Goal: Task Accomplishment & Management: Manage account settings

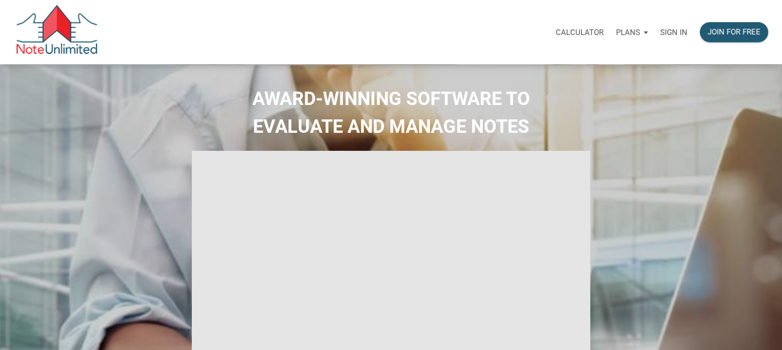
select select
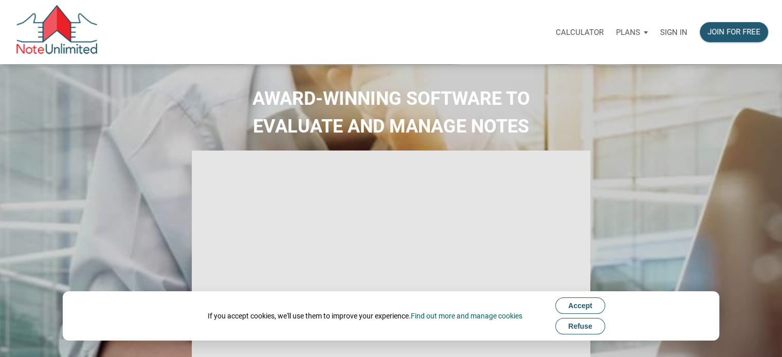
type input "Introduction to new features"
select select
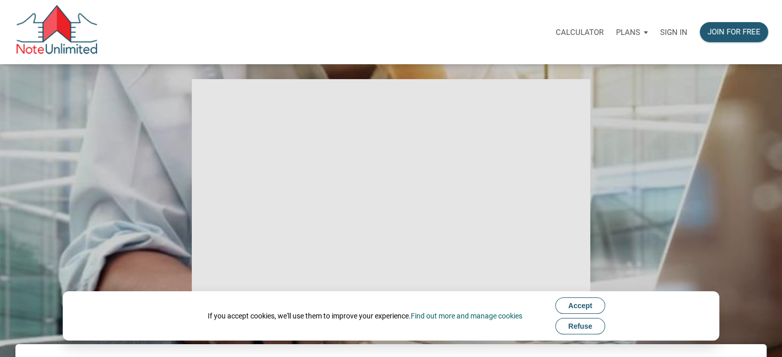
scroll to position [103, 0]
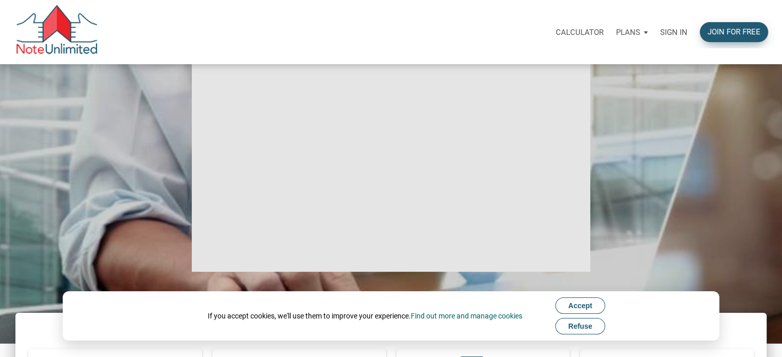
click at [714, 33] on div "Join for free" at bounding box center [734, 32] width 53 height 12
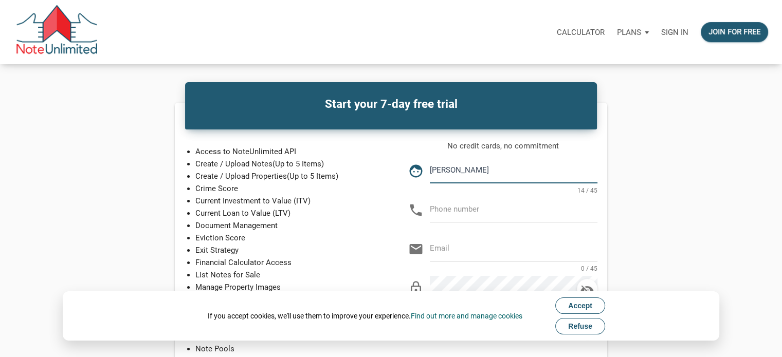
type input "Teresa Parrott"
type input "502-599-1889"
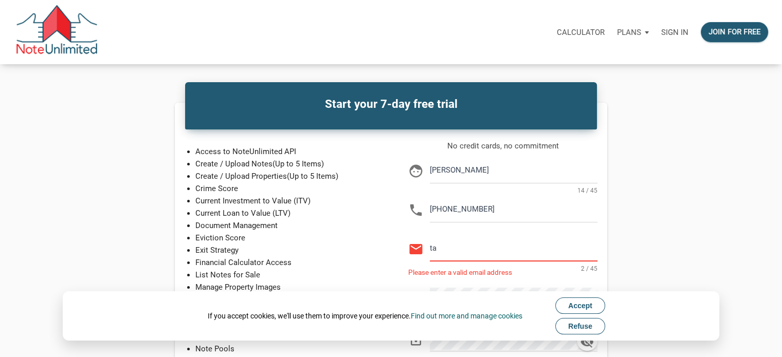
type input "taparrott727@gmail.com"
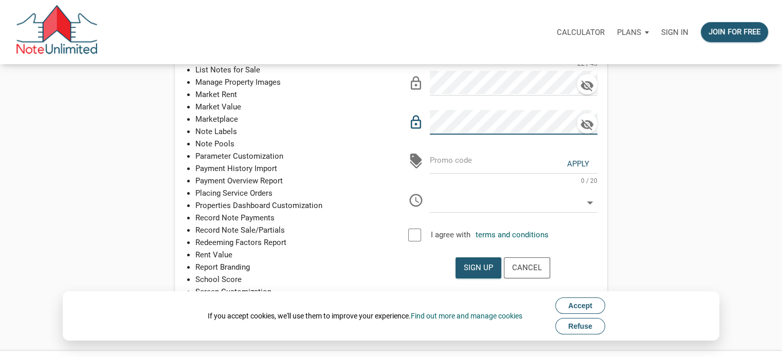
scroll to position [206, 0]
click at [590, 201] on icon at bounding box center [590, 202] width 15 height 15
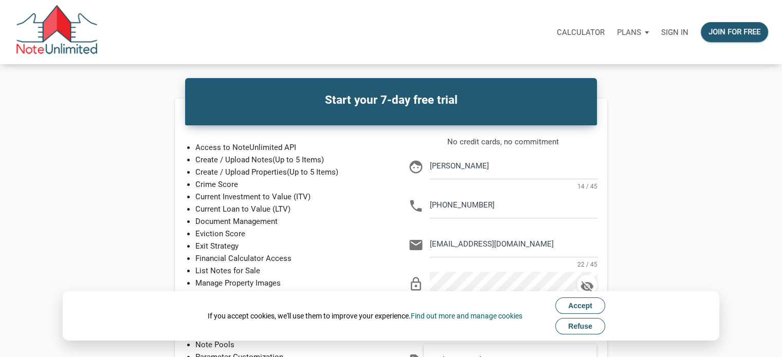
scroll to position [0, 0]
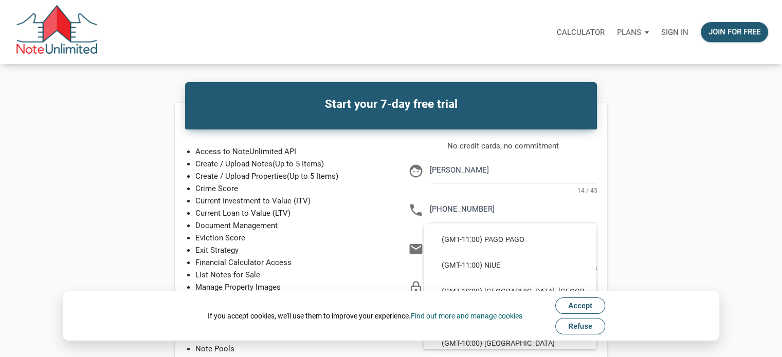
click at [639, 195] on div "Start your 7-day free trial Access to NoteUnlimited API Create / Upload Notes (…" at bounding box center [391, 319] width 689 height 433
select select
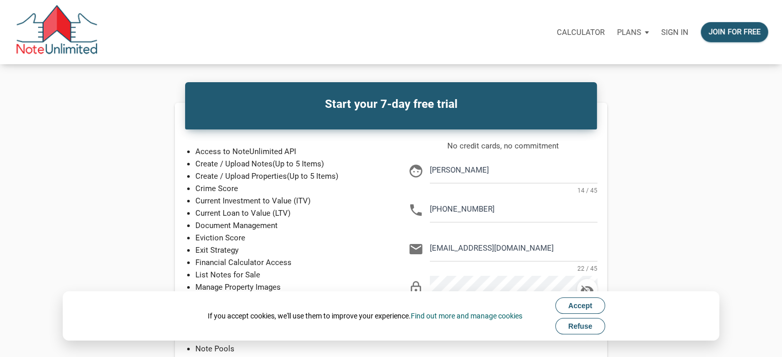
scroll to position [226, 0]
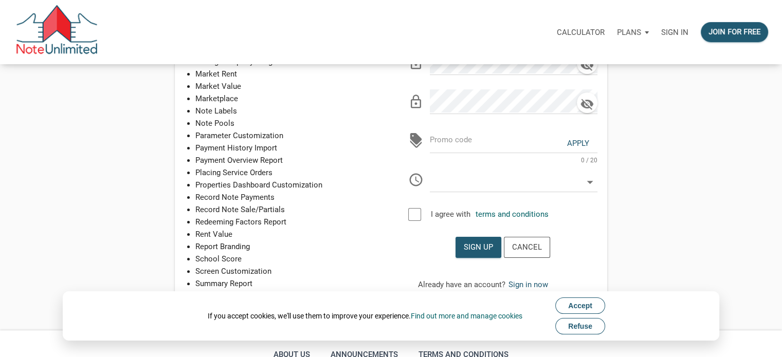
click at [413, 213] on div at bounding box center [414, 214] width 13 height 13
click at [485, 243] on div "Sign up" at bounding box center [478, 248] width 29 height 12
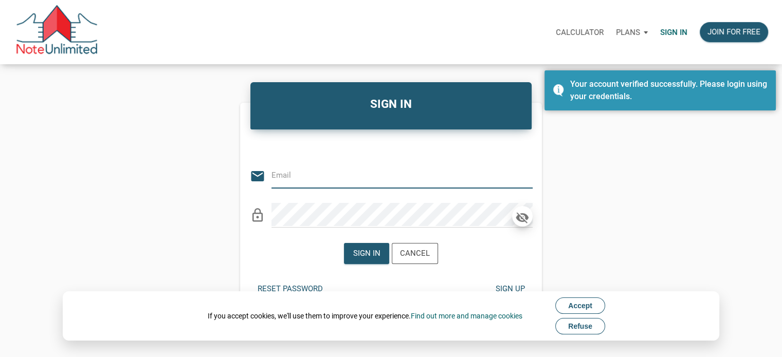
type input "[EMAIL_ADDRESS][DOMAIN_NAME]"
click at [522, 215] on icon "button" at bounding box center [522, 217] width 13 height 11
click at [520, 214] on icon "button" at bounding box center [522, 217] width 13 height 9
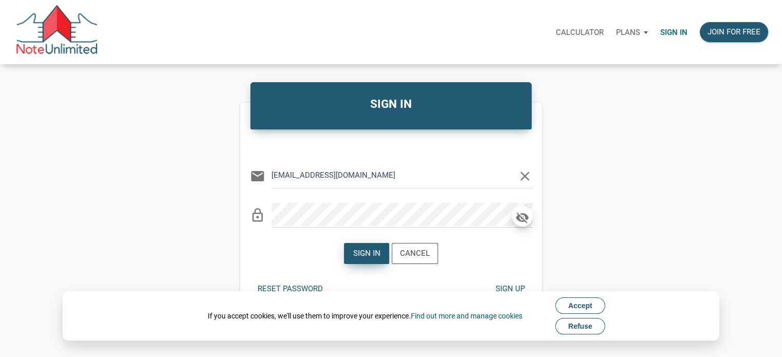
click at [369, 253] on div "Sign in" at bounding box center [366, 254] width 27 height 12
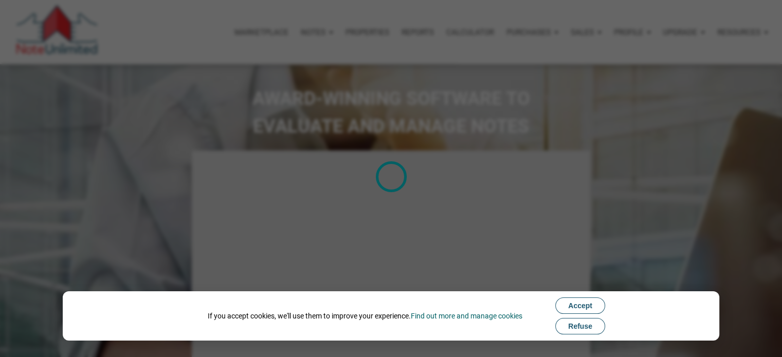
select select
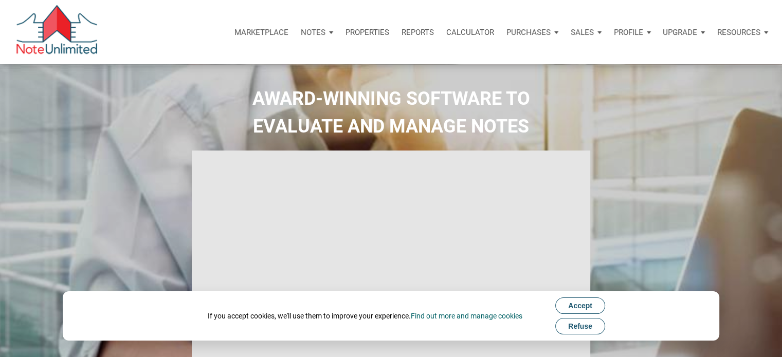
type input "Introduction to new features"
select select
click at [576, 307] on span "Accept" at bounding box center [580, 306] width 24 height 8
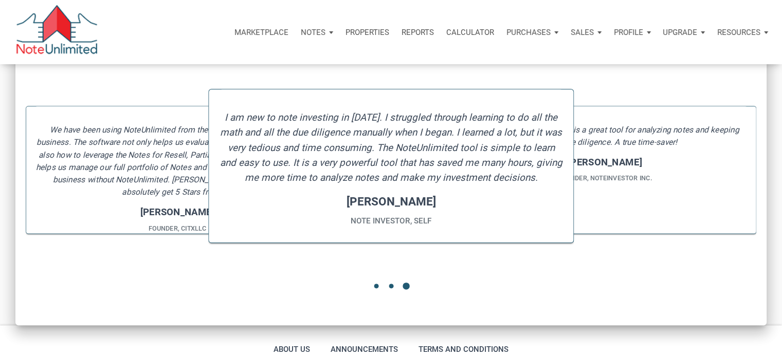
scroll to position [1150, 0]
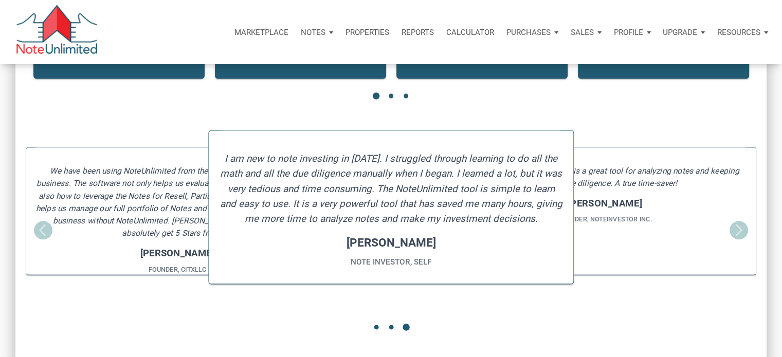
click at [611, 253] on div "The NoteUnlimited software is a great tool for analyzing notes and keeping trac…" at bounding box center [604, 211] width 303 height 128
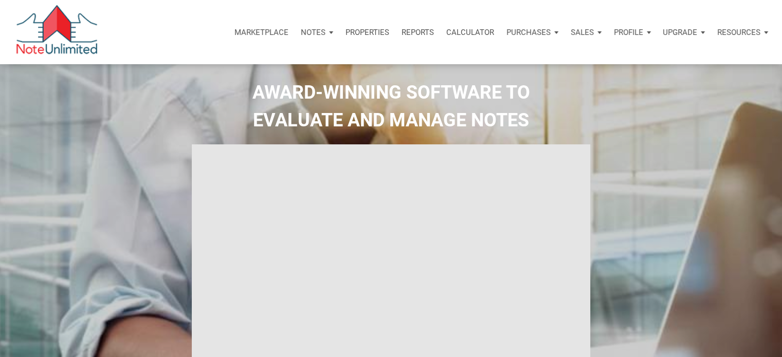
scroll to position [0, 0]
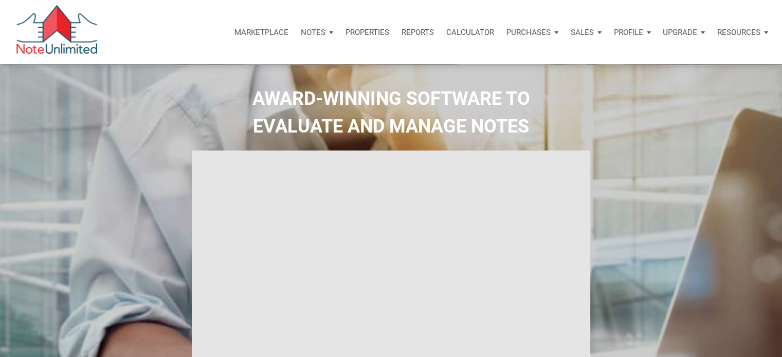
click at [644, 30] on div "Profile" at bounding box center [632, 32] width 49 height 31
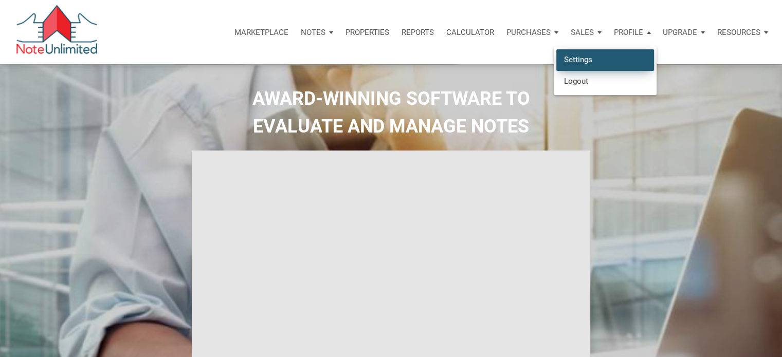
click at [624, 55] on link "Settings" at bounding box center [605, 59] width 98 height 21
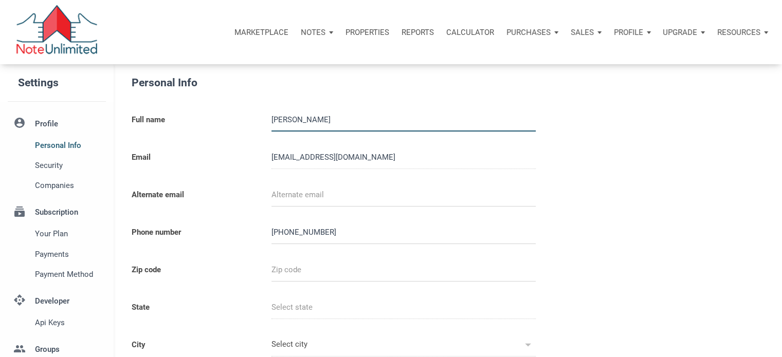
select select
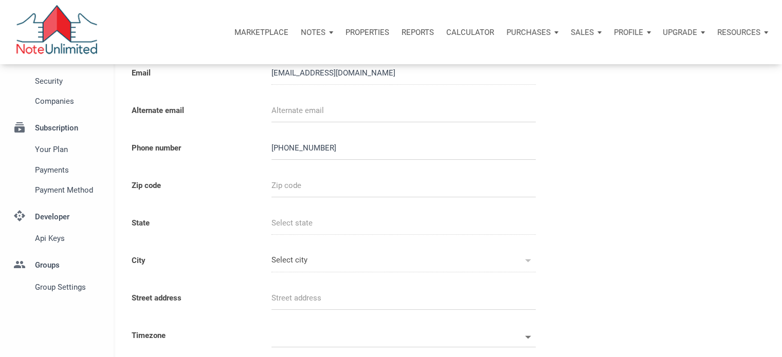
scroll to position [103, 0]
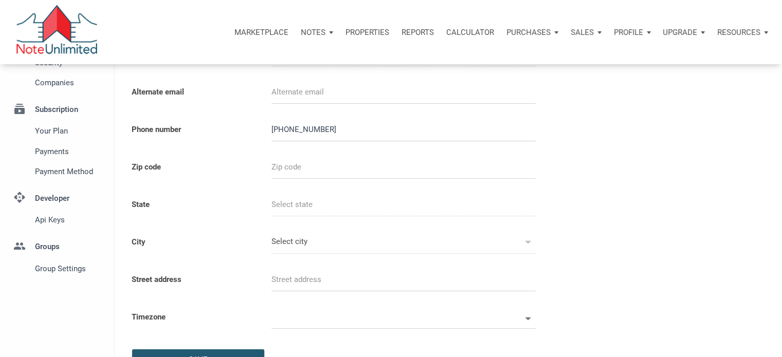
click at [329, 169] on input "text" at bounding box center [404, 167] width 264 height 23
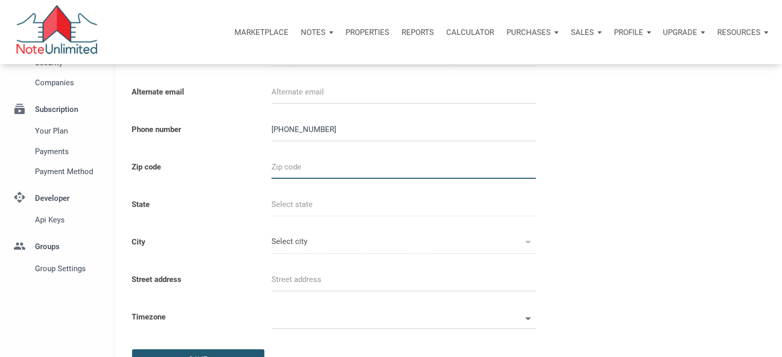
type input "4"
select select
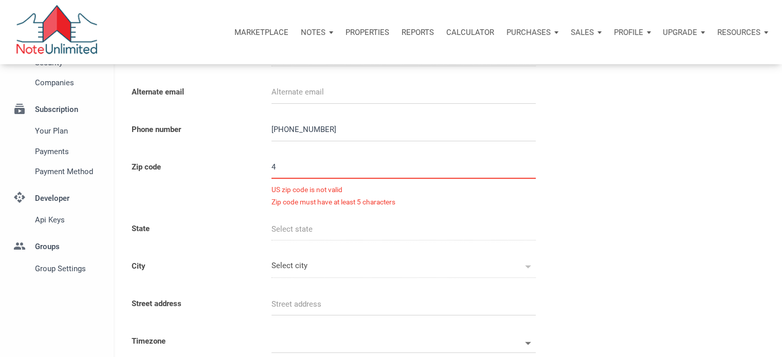
type input "40"
select select
type input "402"
select select
type input "4024"
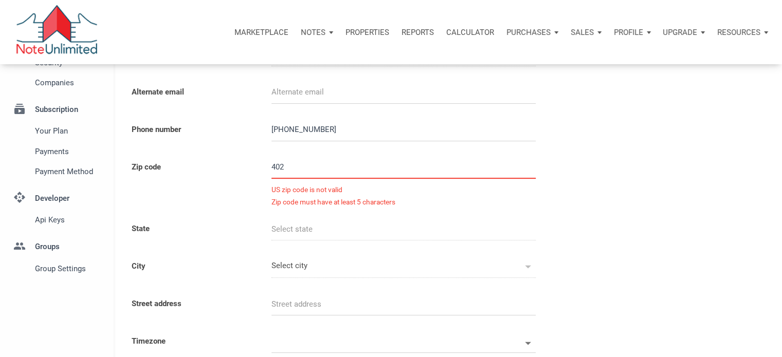
select select
type input "40245"
select select
type input "KY"
type input "WORTHNGTN HLS"
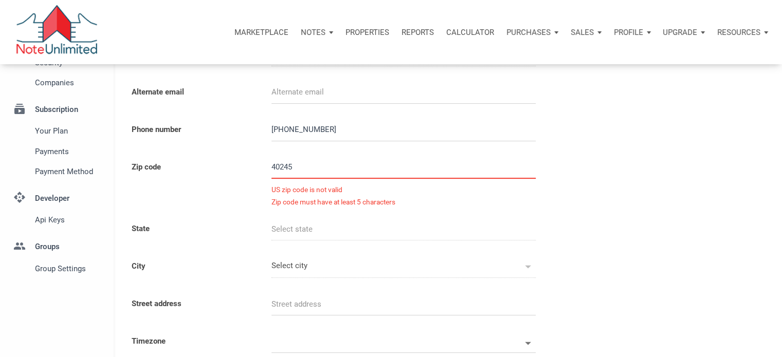
type input "WORTHNGTN HLS"
select select
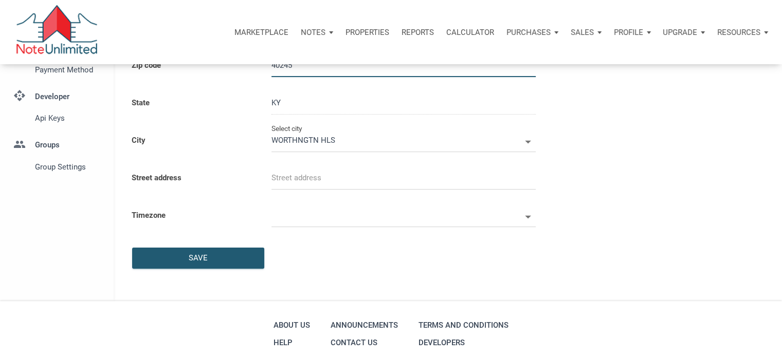
scroll to position [206, 0]
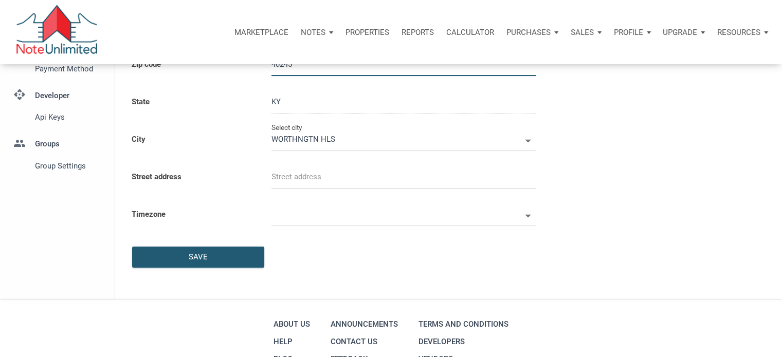
type input "40245"
click at [529, 139] on icon at bounding box center [528, 141] width 15 height 15
select select
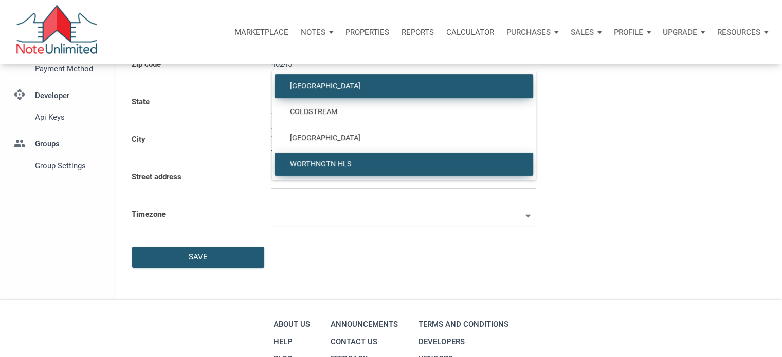
click at [329, 82] on span "LOUISVILLE" at bounding box center [403, 86] width 243 height 9
type input "LOUISVILLE"
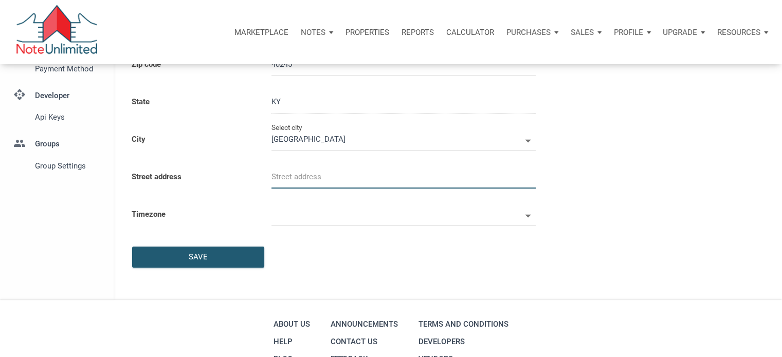
click at [302, 175] on input "text" at bounding box center [404, 177] width 264 height 23
select select
type input "3"
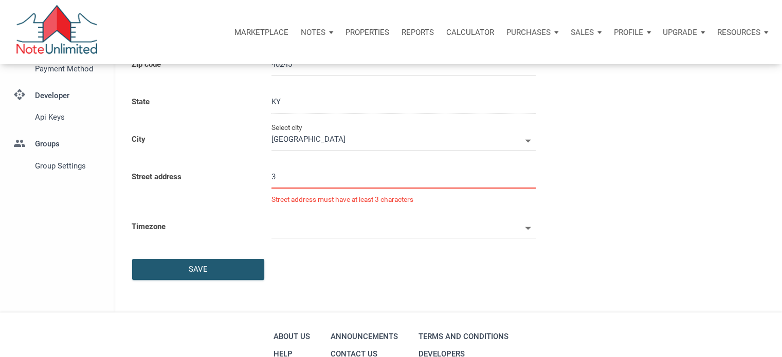
select select
type input "30"
select select
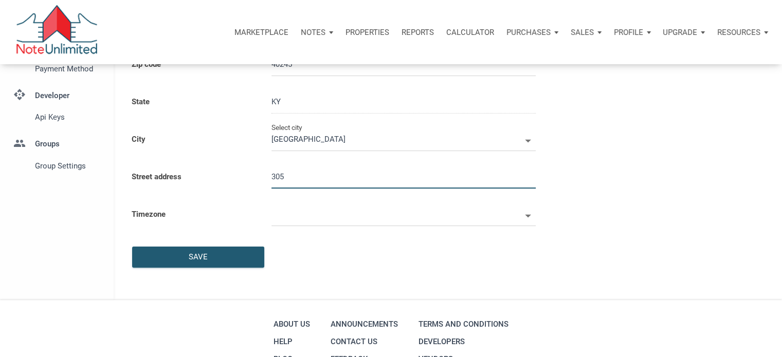
type input "305"
select select
type input "305 M"
select select
type input "305 M a"
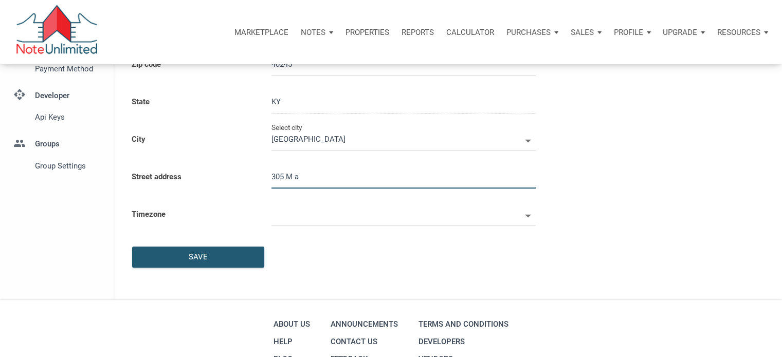
select select
type input "305 M ap"
select select
type input "305 M apl"
select select
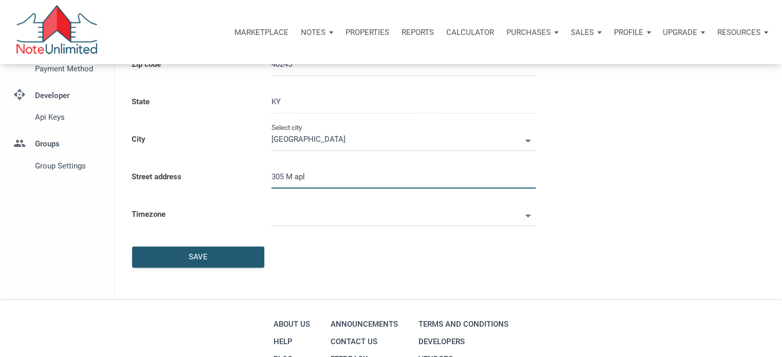
type input "305 M ap"
select select
type input "305 M a"
select select
type input "305 M"
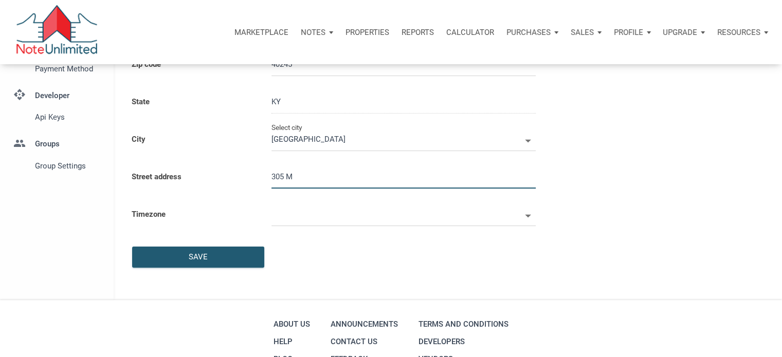
select select
type input "305"
select select
type input "305 M"
select select
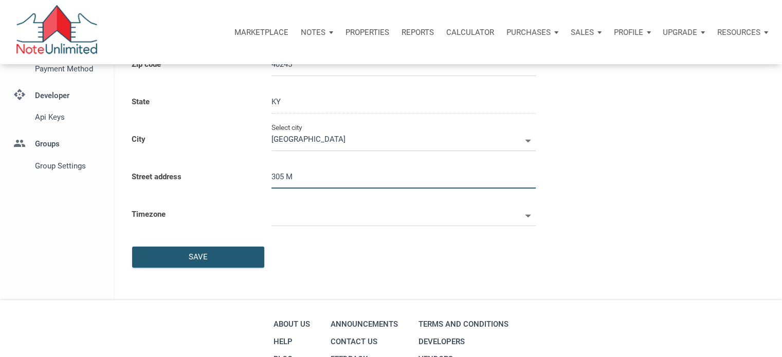
type input "305 Ma"
select select
type input "305 Map"
select select
type input "305 Mapl"
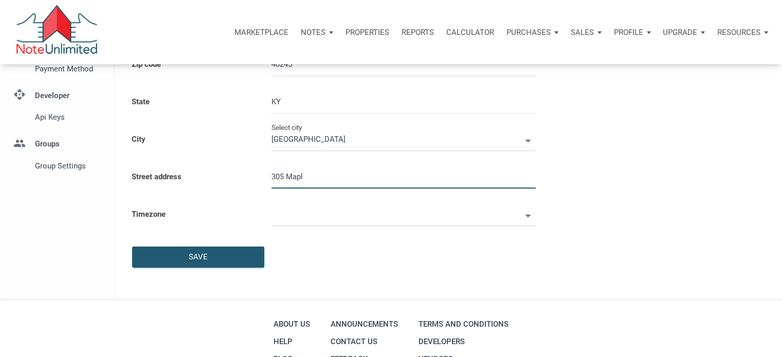
select select
type input "305 Maple"
select select
type input "305 Maple V"
select select
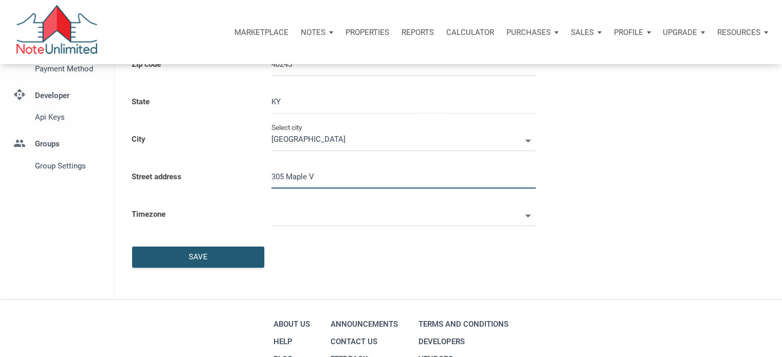
type input "305 Maple Va"
select select
type input "305 Maple Val"
select select
type input "305 Maple Vall"
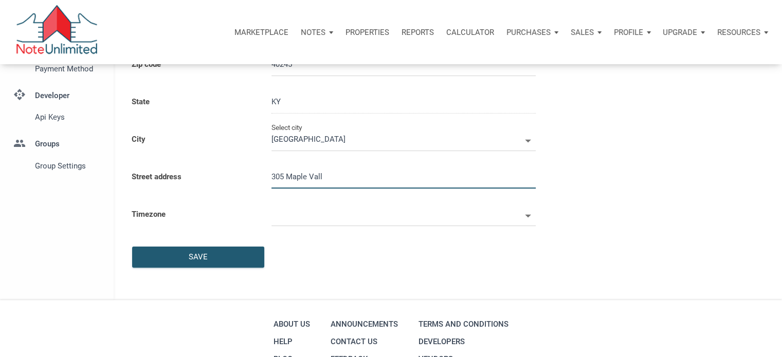
select select
type input "305 Maple Valle"
select select
type input "305 Maple Valleh"
select select
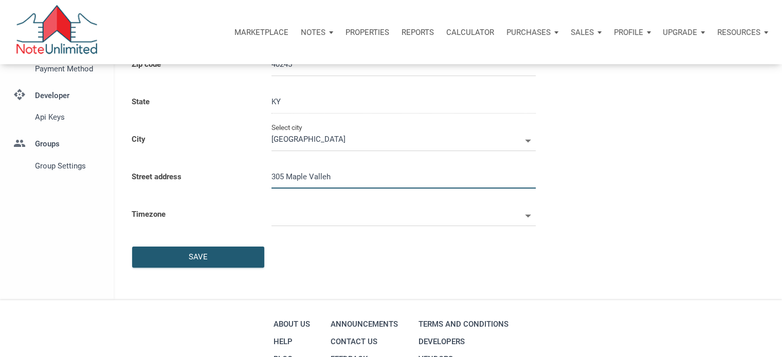
type input "305 Maple Valle"
select select
type input "305 Maple Valley"
select select
type input "305 Maple Valley R"
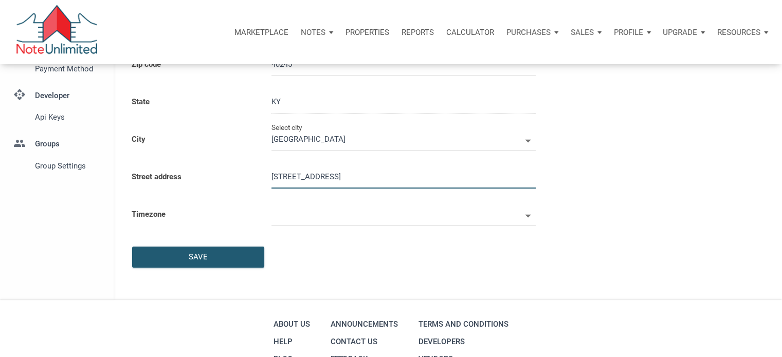
select select
type input "305 Maple Valley Re"
select select
type input "305 Maple Valley R"
select select
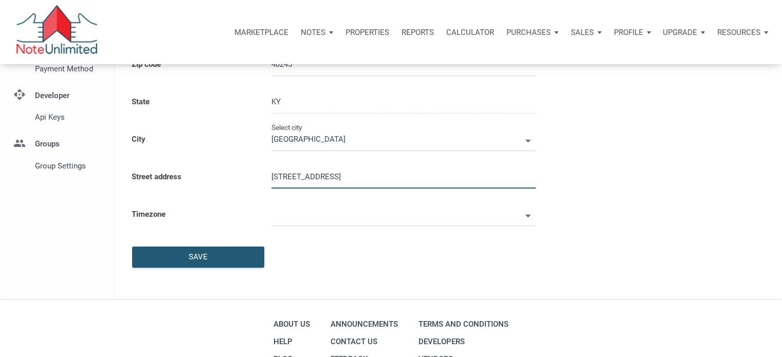
type input "305 Maple Valley Rd"
select select
type input "305 Maple Valley Rd."
select select
type input "305 Maple Valley Rd. L"
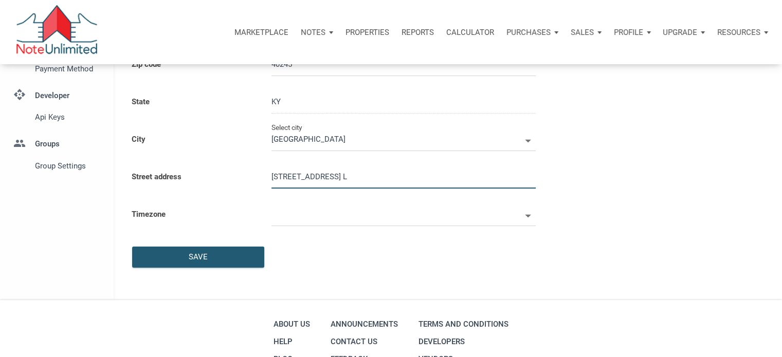
select select
type input "305 Maple Valley Rd. Loo"
select select
type input "305 Maple Valley Rd. Loou"
select select
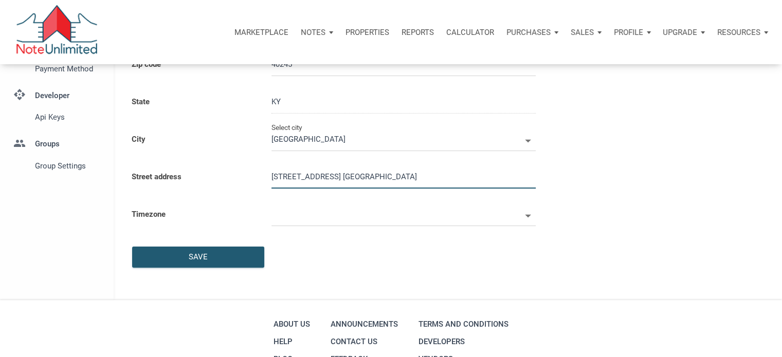
type input "305 Maple Valley Rd. Looui"
select select
type input "305 Maple Valley Rd. Loouis"
select select
type input "305 Maple Valley Rd. Loouisv"
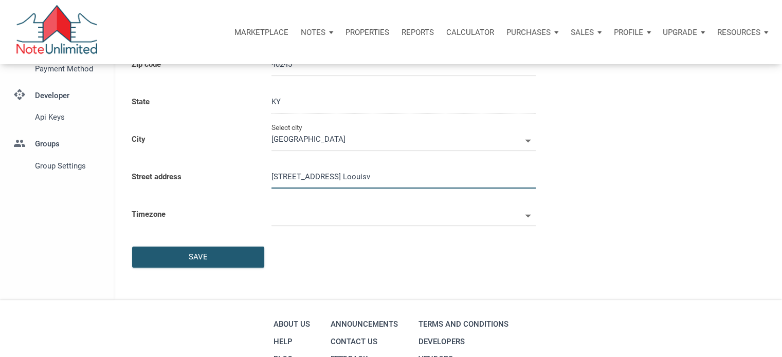
select select
type input "305 Maple Valley Rd. Loouisvi"
select select
type input "305 Maple Valley Rd. Loouisv"
select select
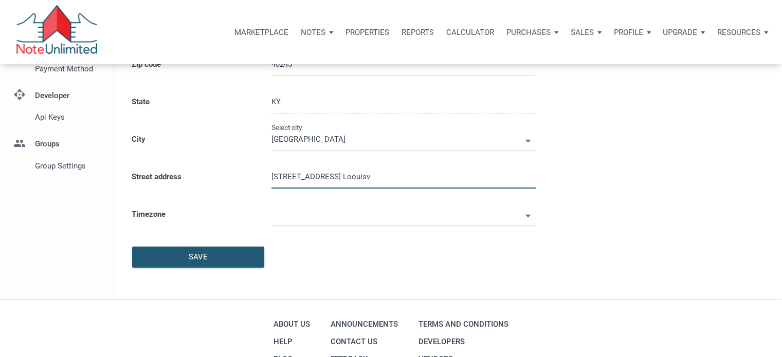
type input "305 Maple Valley Rd. Loouis"
select select
type input "305 Maple Valley Rd. Looui"
select select
type input "305 Maple Valley Rd. Loou"
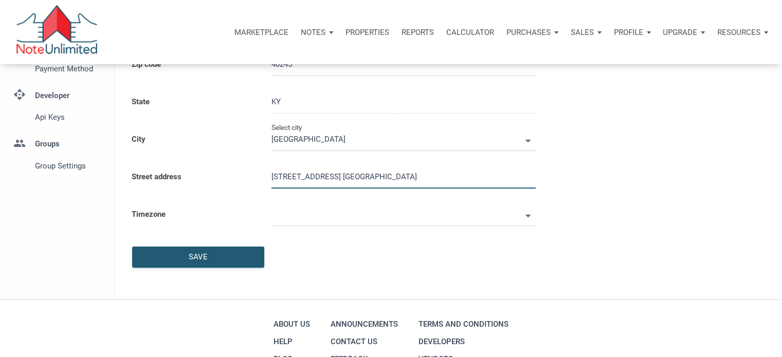
select select
type input "305 Maple Valley Rd. Loo"
select select
type input "305 Maple Valley Rd. Lo"
click at [301, 175] on input "305 Maple Valley Rd. Lo" at bounding box center [404, 177] width 264 height 23
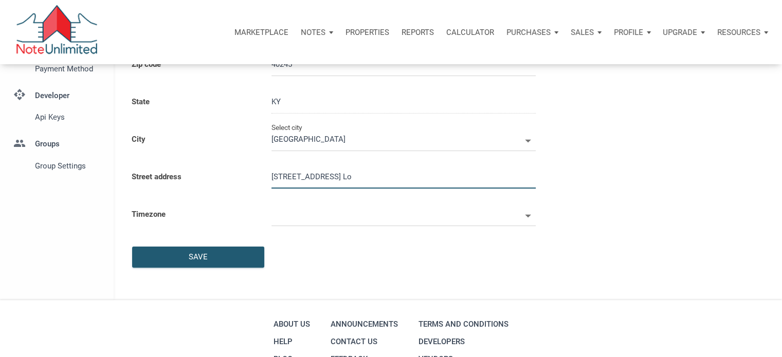
select select
type input "305 Mapule Valley Rd. Lo"
select select
type input "305 Maple Valley Rd. Lo"
click at [356, 179] on input "305 Maple Valley Rd. Lo" at bounding box center [404, 177] width 264 height 23
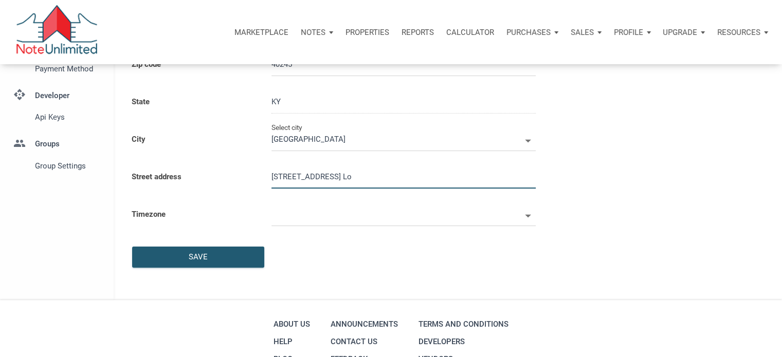
select select
type input "305 Maple Valley Rd. Lou"
select select
type input "305 Maple Valley Rd. Loui"
select select
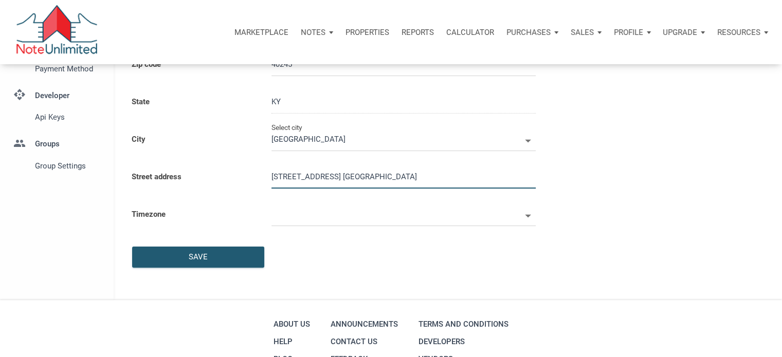
type input "305 Maple Valley Rd. Louis"
select select
type input "305 Maple Valley Rd. Louisv"
select select
type input "305 Maple Valley Rd. Louisvi"
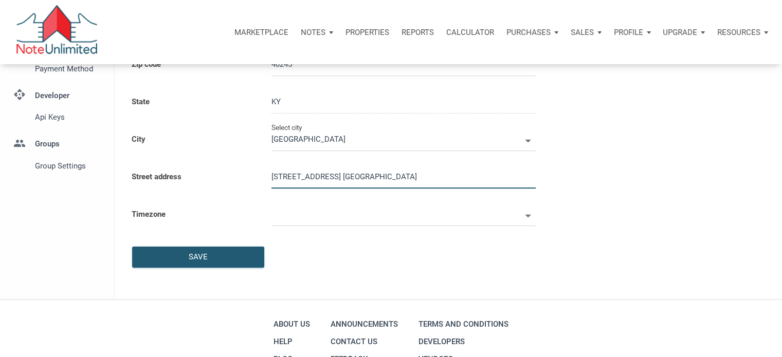
select select
type input "305 Maple Valley Rd. Louisvil"
select select
type input "305 Maple Valley Rd. Louisvill"
select select
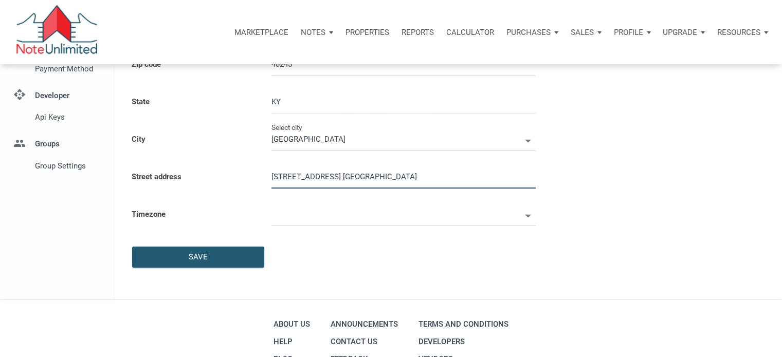
type input "305 Maple Valley Rd. Louisville"
select select
type input "305 Maple Valley Rd. Louisville,"
select select
type input "305 Maple Valley Rd. Louisville, K"
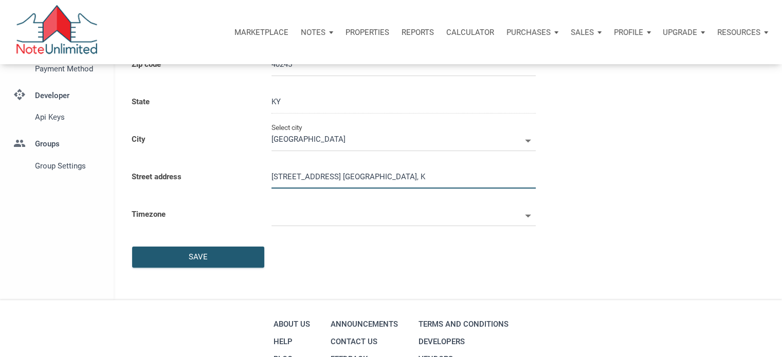
select select
type input "305 Maple Valley Rd. Louisville, KY"
select select
type input "305 Maple Valley Rd. Louisville, KY 4"
select select
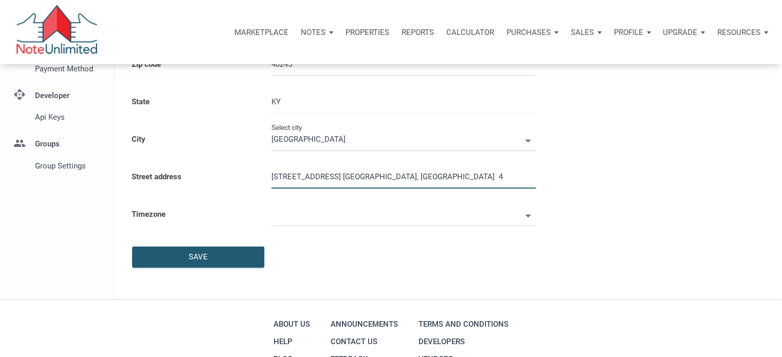
type input "305 Maple Valley Rd. Louisville, KY 40"
select select
type input "305 Maple Valley Rd. Louisville, KY 402"
select select
type input "305 Maple Valley Rd. Louisville, KY 4024"
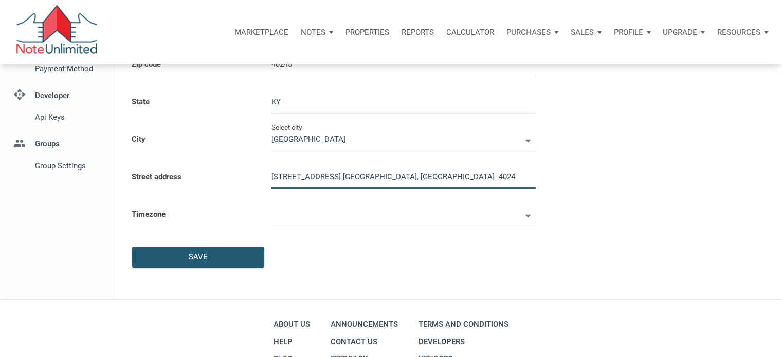
select select
type input "305 Maple Valley Rd. Louisville, KY 40245"
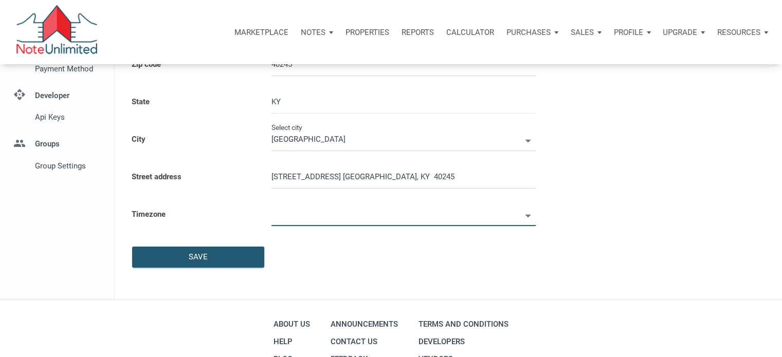
click at [529, 213] on icon at bounding box center [528, 216] width 15 height 15
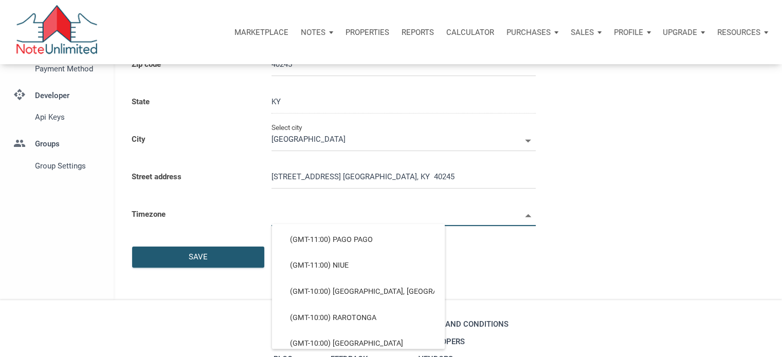
click at [594, 205] on div "Personal Info Full name Teresa Parrott Email taparrott727@gmail.com Alternate e…" at bounding box center [448, 84] width 669 height 431
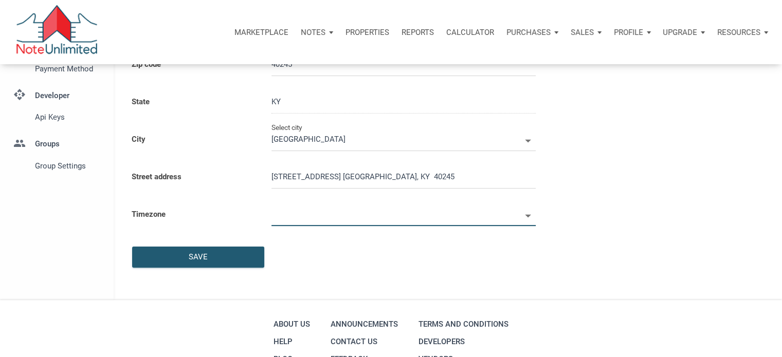
click at [312, 215] on input "text" at bounding box center [396, 214] width 249 height 23
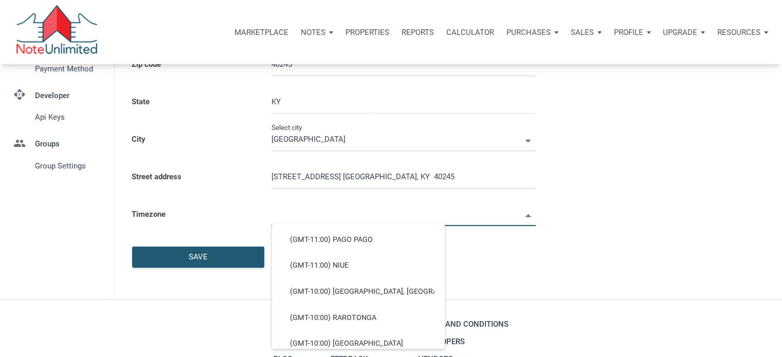
click at [617, 215] on div "Personal Info Full name Teresa Parrott Email taparrott727@gmail.com Alternate e…" at bounding box center [448, 84] width 669 height 431
select select
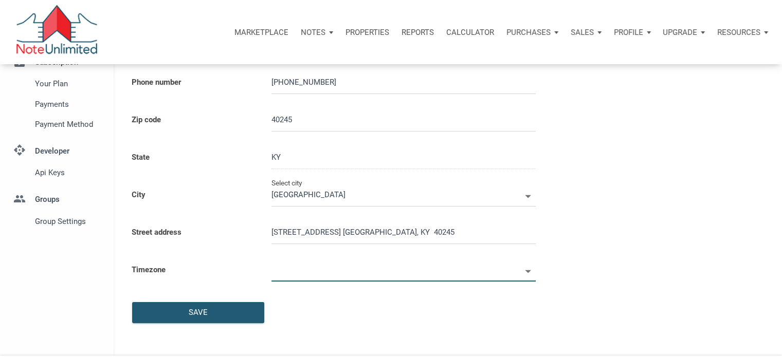
scroll to position [154, 0]
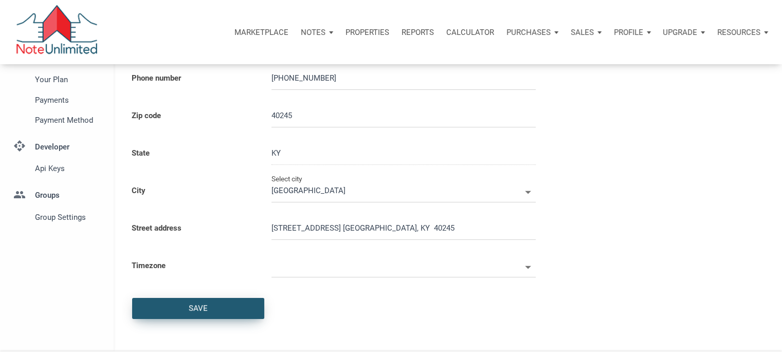
click at [211, 308] on div "Save" at bounding box center [198, 309] width 131 height 20
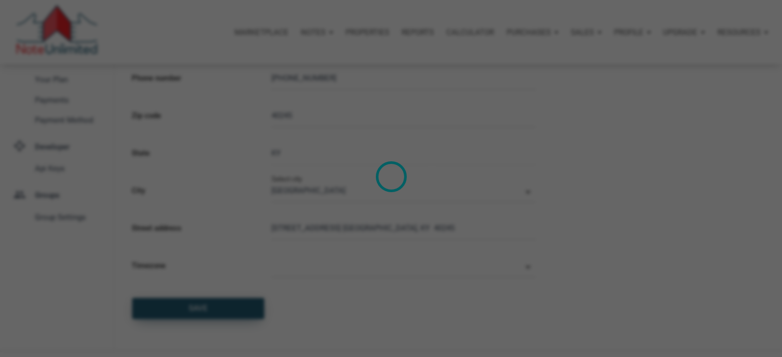
select select
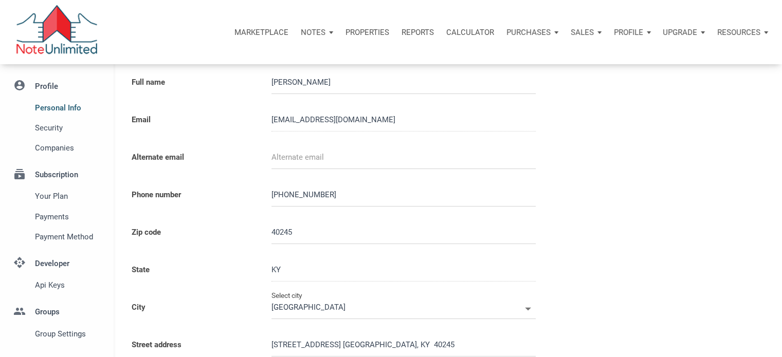
scroll to position [0, 0]
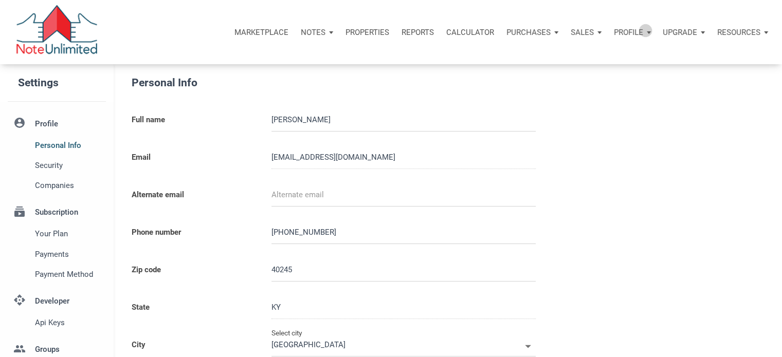
click at [645, 30] on div "Profile" at bounding box center [632, 32] width 49 height 31
click at [708, 97] on div "Personal Info Full name Teresa Parrott Email taparrott727@gmail.com Alternate e…" at bounding box center [448, 290] width 669 height 431
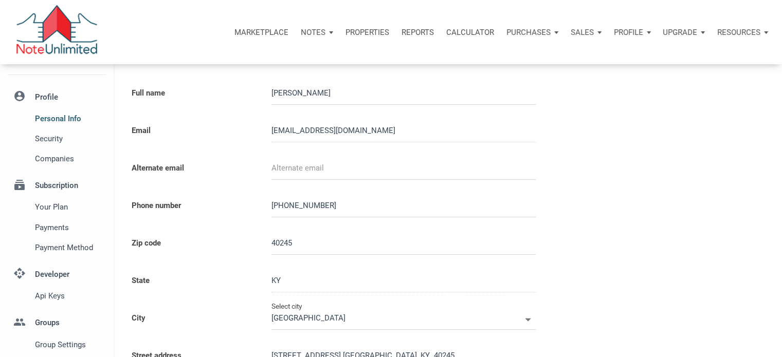
scroll to position [51, 0]
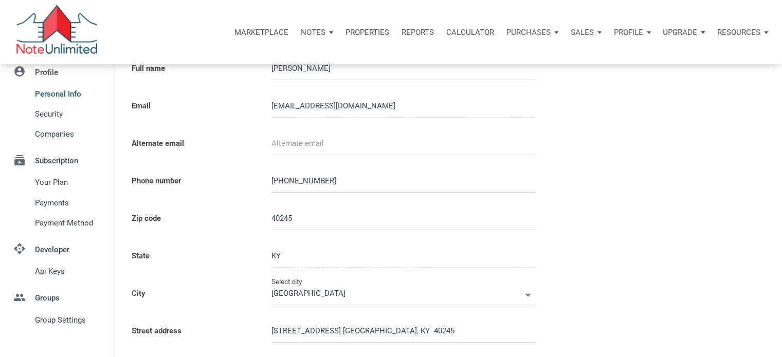
click at [376, 32] on p "Properties" at bounding box center [368, 32] width 44 height 9
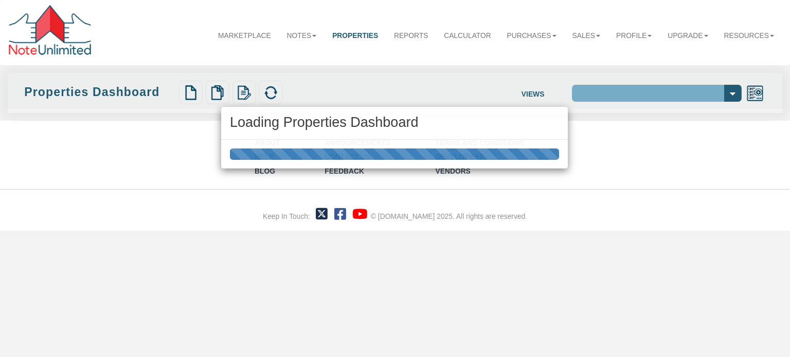
select select "138"
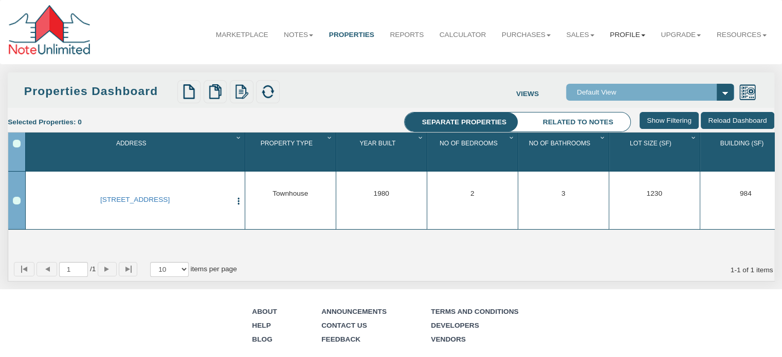
click at [624, 33] on link "Profile" at bounding box center [627, 35] width 51 height 26
click at [591, 58] on link "Settings" at bounding box center [607, 57] width 91 height 13
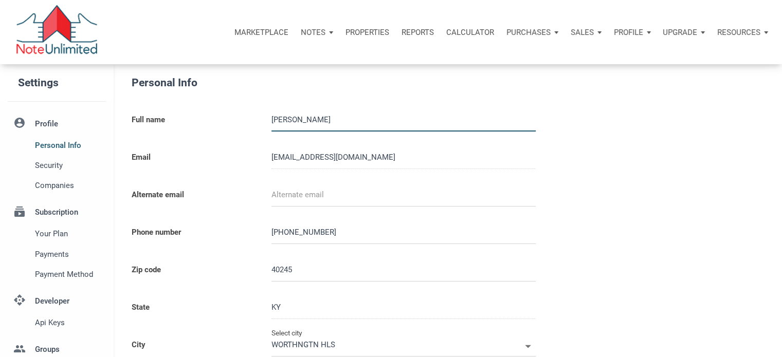
type input "[GEOGRAPHIC_DATA]"
select select
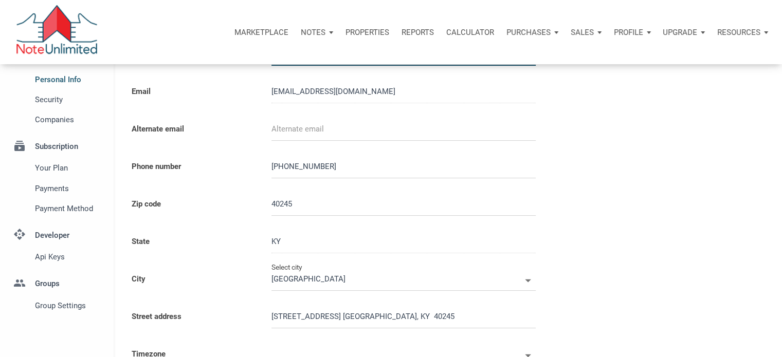
scroll to position [51, 0]
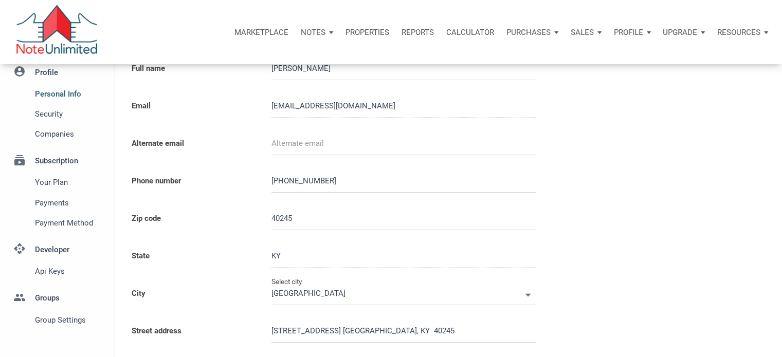
click at [66, 160] on li "subscriptions Subscription Your plan Payments Payment Method" at bounding box center [57, 189] width 114 height 89
click at [62, 182] on span "Your plan" at bounding box center [68, 182] width 67 height 12
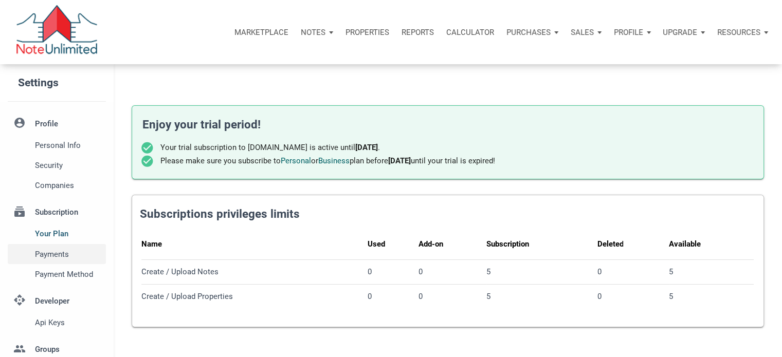
click at [63, 254] on span "Payments" at bounding box center [68, 254] width 67 height 12
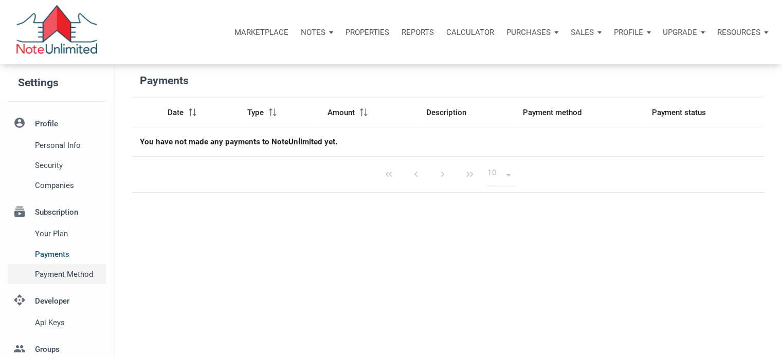
click at [61, 275] on span "Payment Method" at bounding box center [68, 274] width 67 height 12
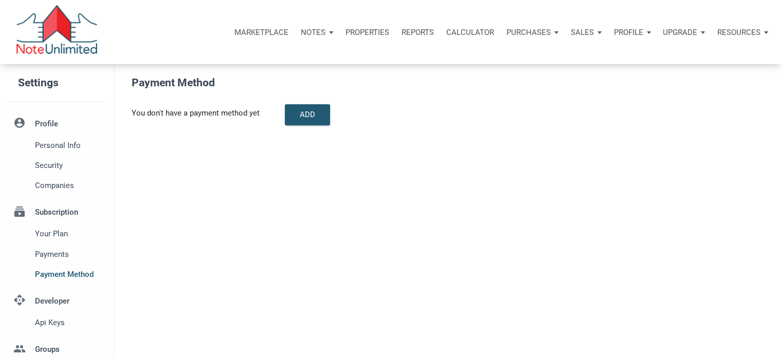
click at [627, 32] on p "Profile" at bounding box center [628, 32] width 29 height 9
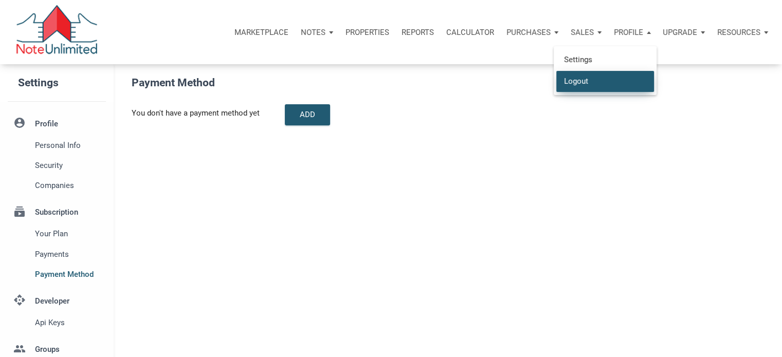
click at [594, 78] on link "Logout" at bounding box center [605, 80] width 98 height 21
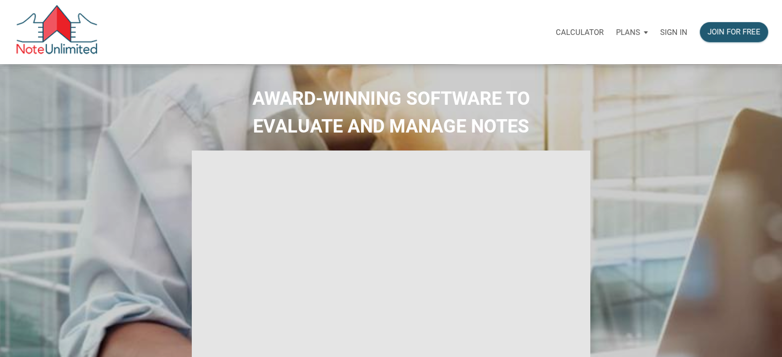
select select
type input "Introduction to new features"
select select
click at [679, 32] on p "Sign in" at bounding box center [673, 32] width 27 height 9
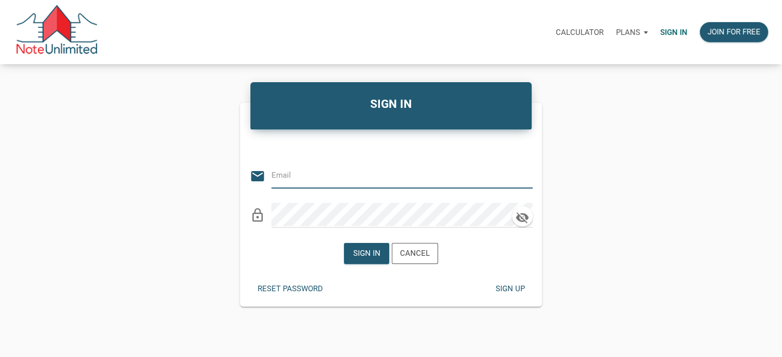
type input "taparrott727@gmail.com"
click at [524, 219] on icon "button" at bounding box center [522, 218] width 15 height 14
click at [523, 218] on icon "button" at bounding box center [522, 217] width 13 height 9
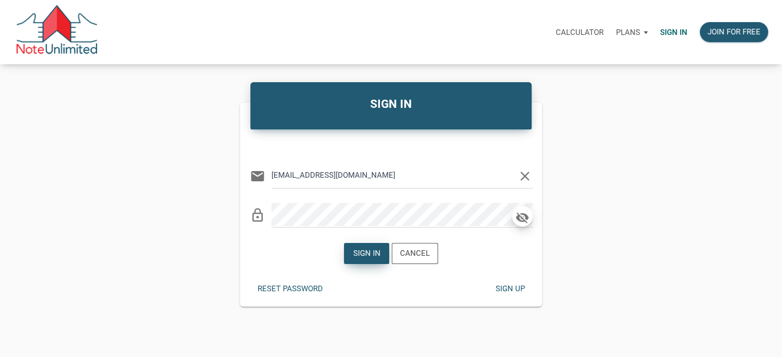
click at [366, 246] on div "Sign in" at bounding box center [367, 254] width 44 height 20
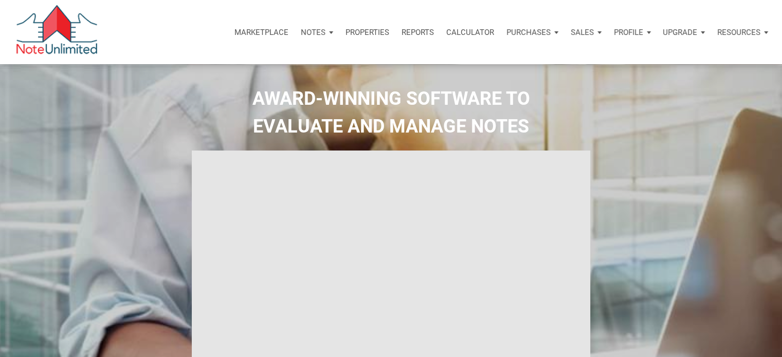
type input "Introduction to new features"
select select
